Goal: Transaction & Acquisition: Purchase product/service

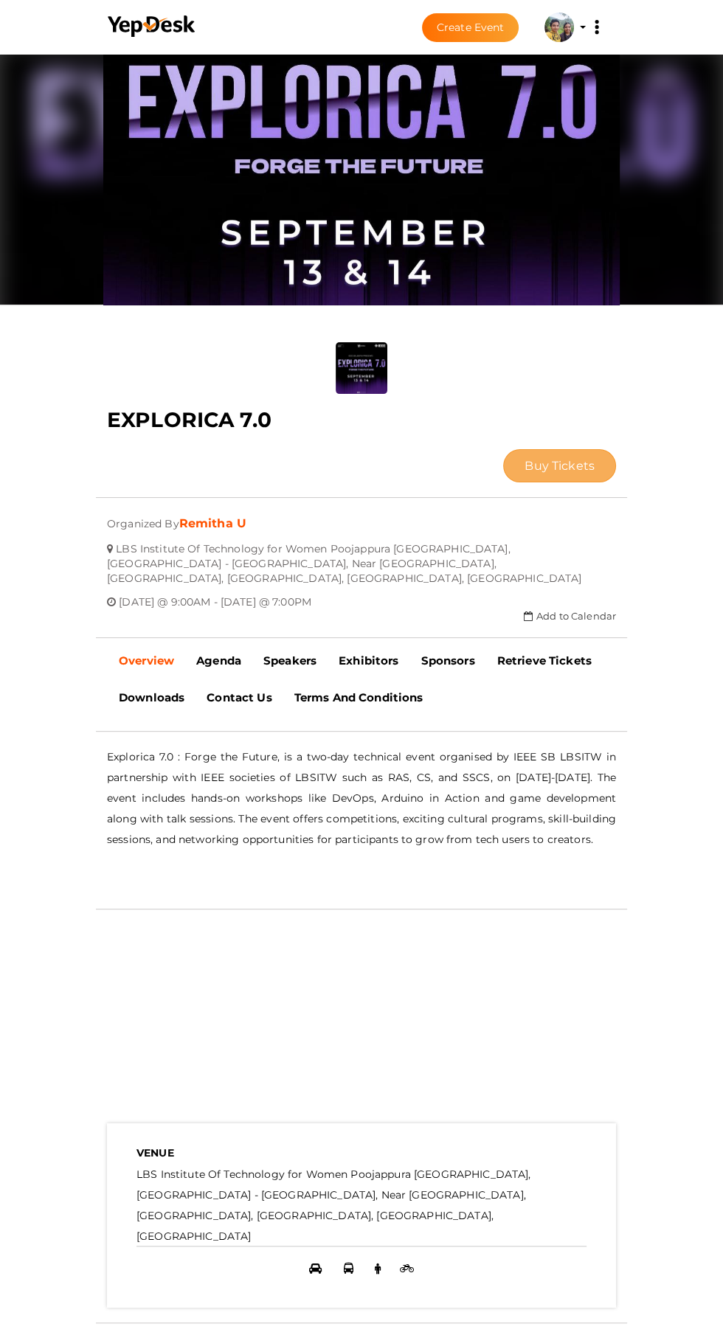
click at [525, 459] on span "Buy Tickets" at bounding box center [560, 466] width 70 height 14
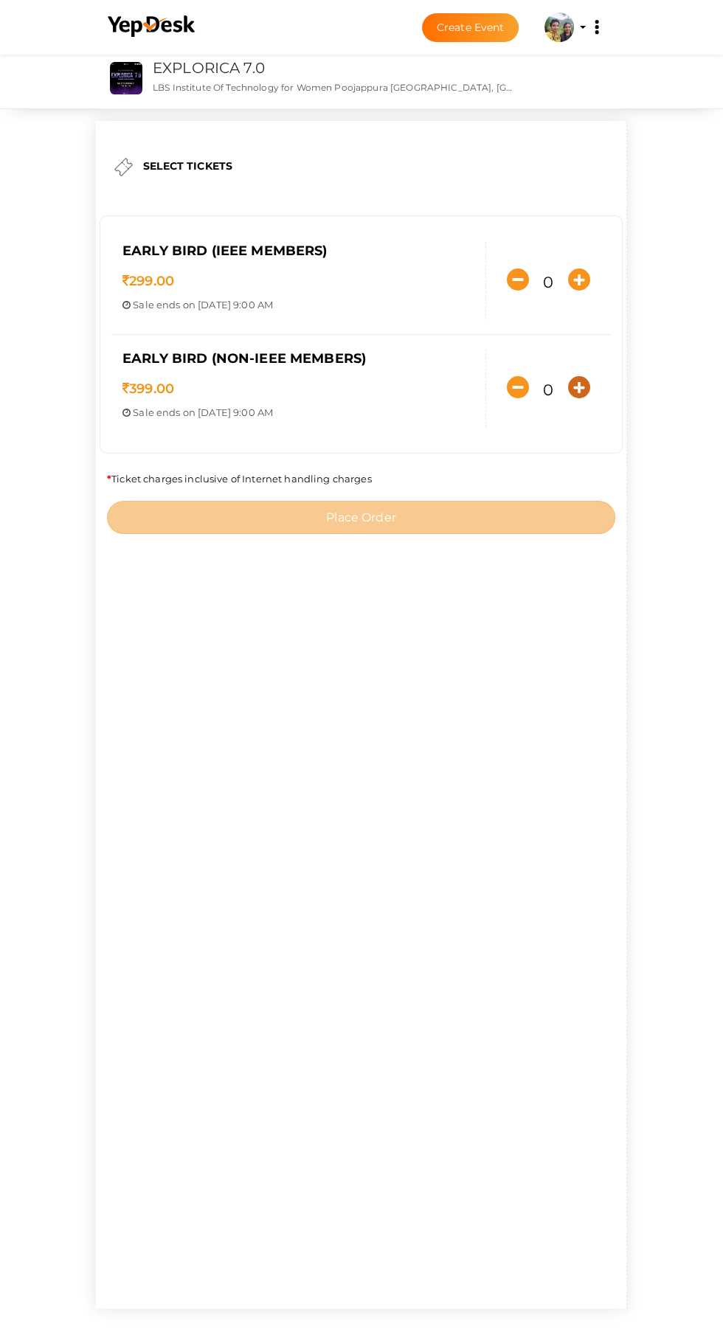
click at [568, 398] on icon "button" at bounding box center [579, 387] width 22 height 22
type input "1"
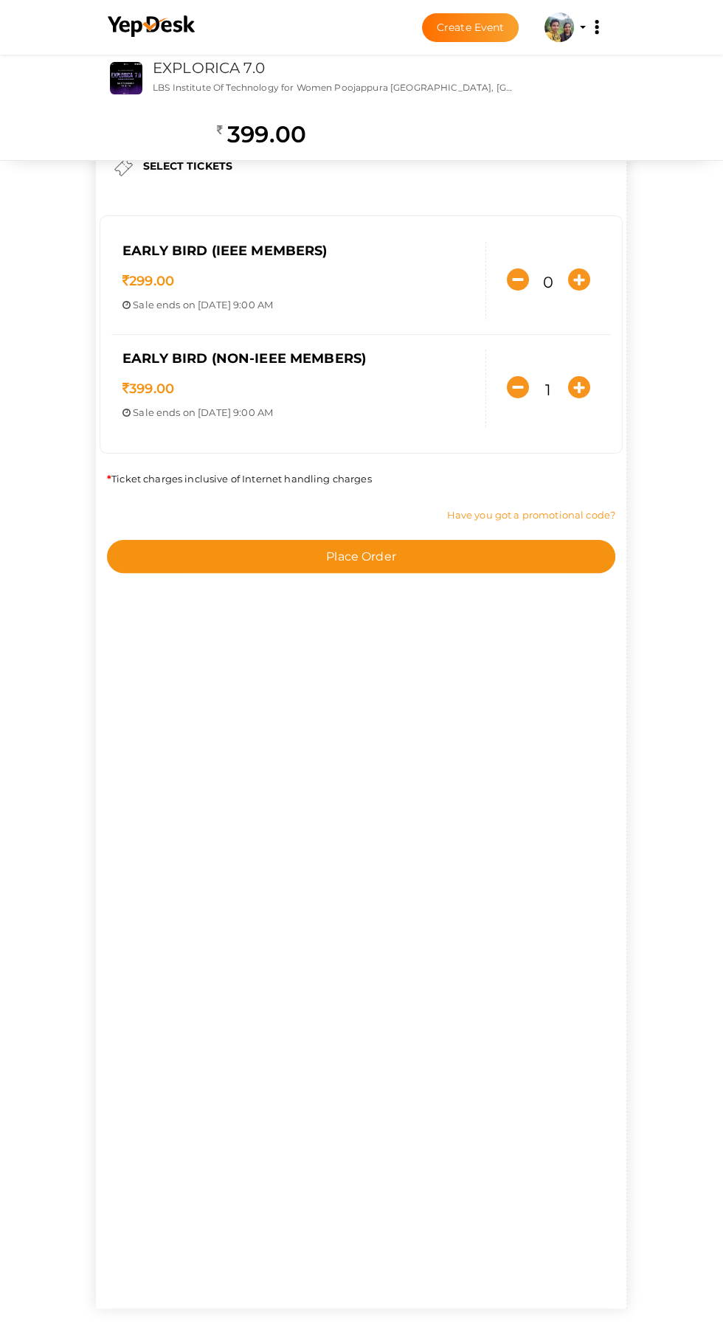
click at [467, 521] on link "Have you got a promotional code?" at bounding box center [531, 515] width 168 height 12
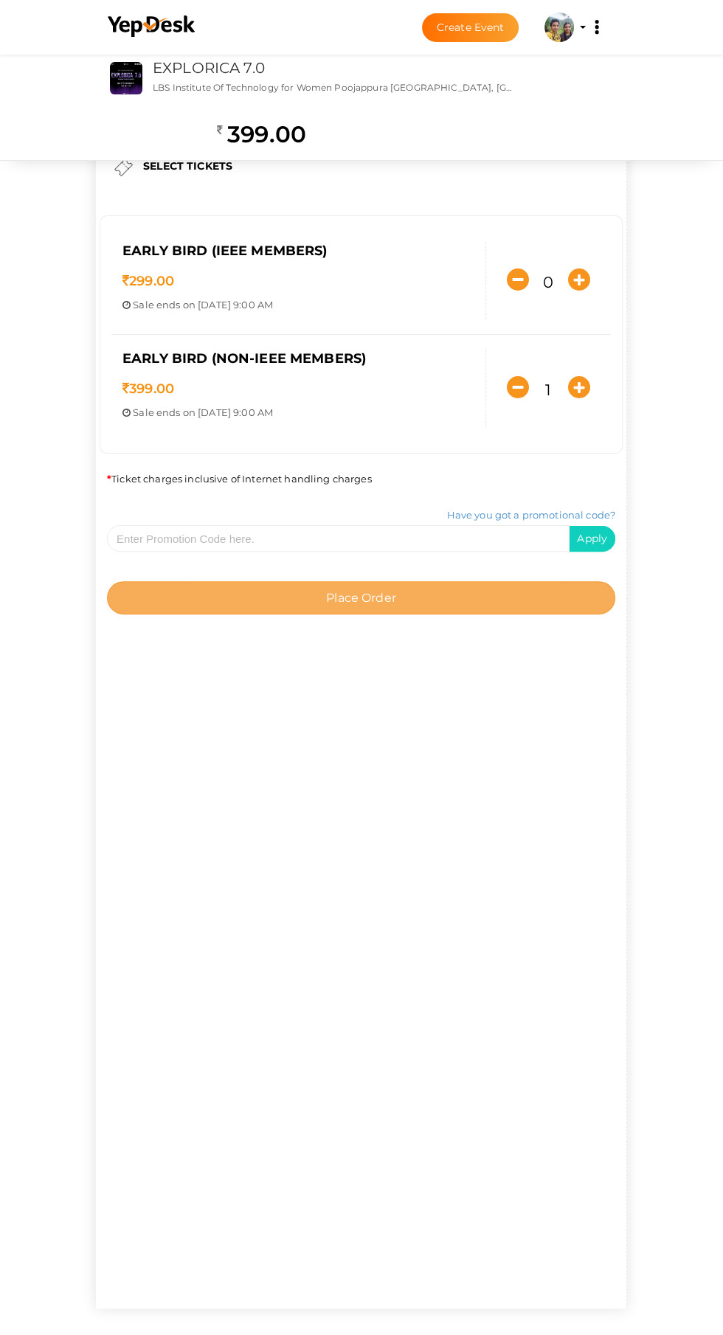
click at [509, 615] on button "Place Order" at bounding box center [361, 597] width 508 height 33
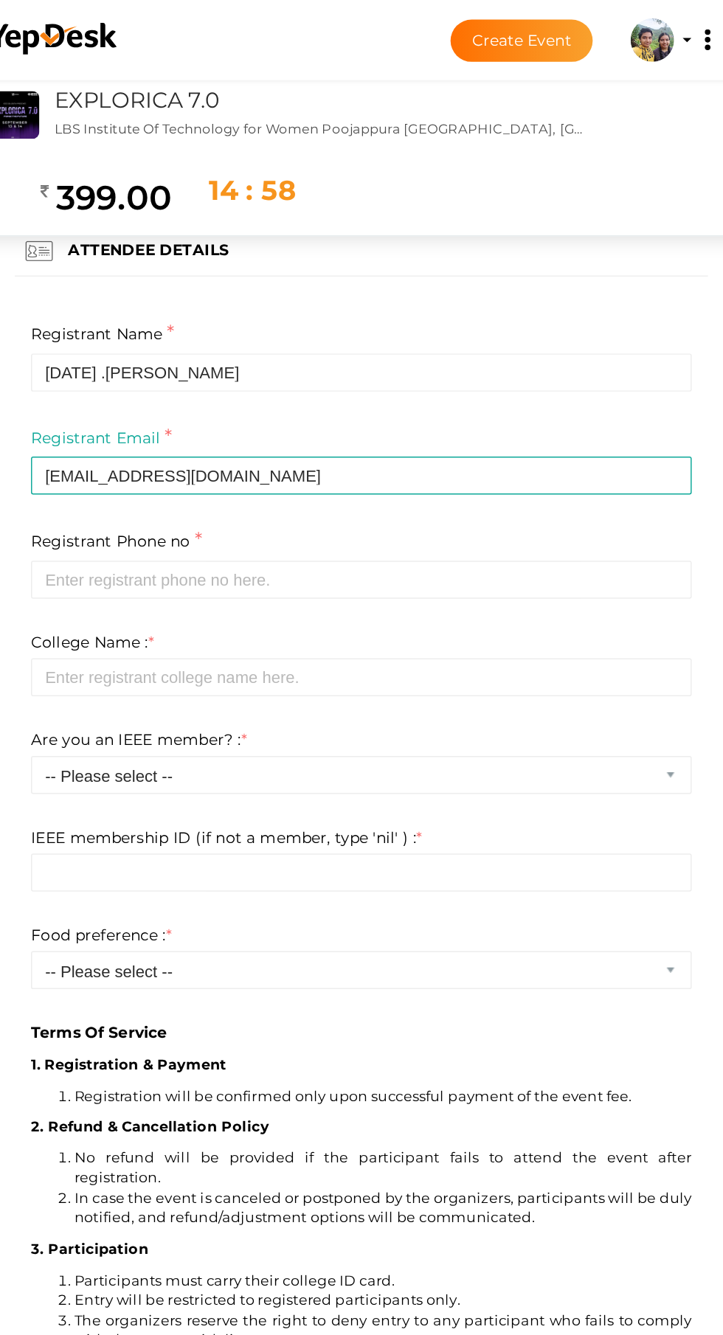
click at [448, 364] on p "Terms Of Service" at bounding box center [360, 470] width 449 height 477
click at [442, 381] on p "Terms Of Service" at bounding box center [360, 470] width 449 height 477
